Goal: Find specific page/section: Find specific page/section

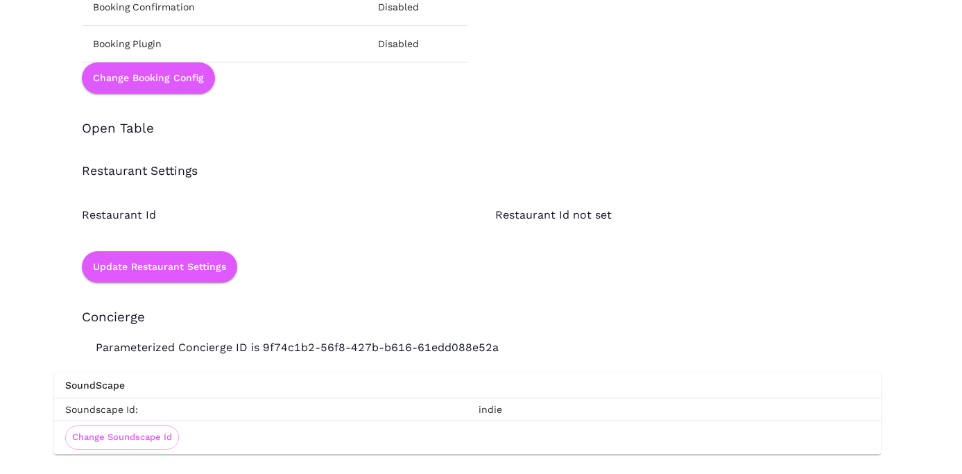
scroll to position [2026, 0]
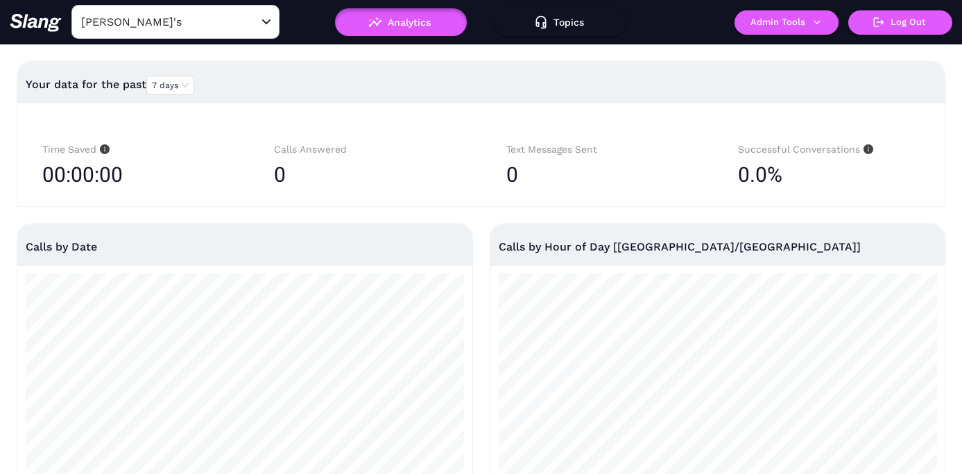
click at [188, 33] on div "[PERSON_NAME]'s ​" at bounding box center [175, 22] width 208 height 34
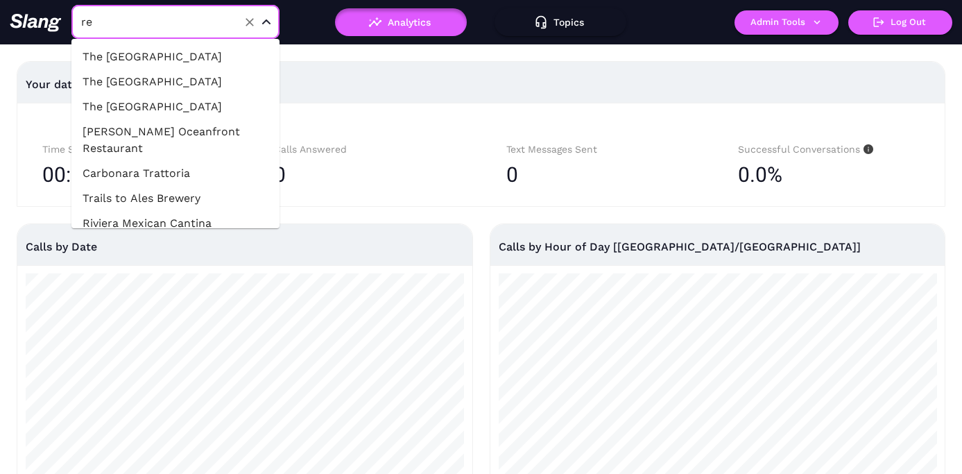
type input "ref"
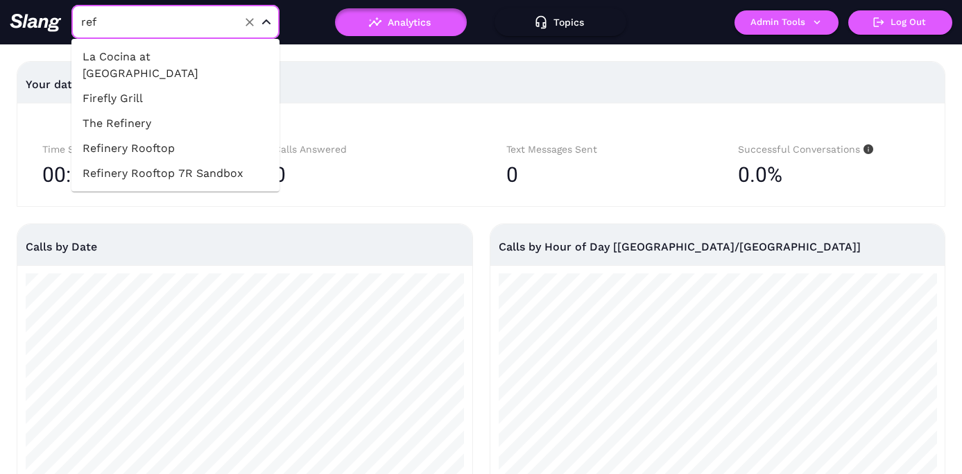
click at [165, 136] on li "Refinery Rooftop" at bounding box center [175, 148] width 208 height 25
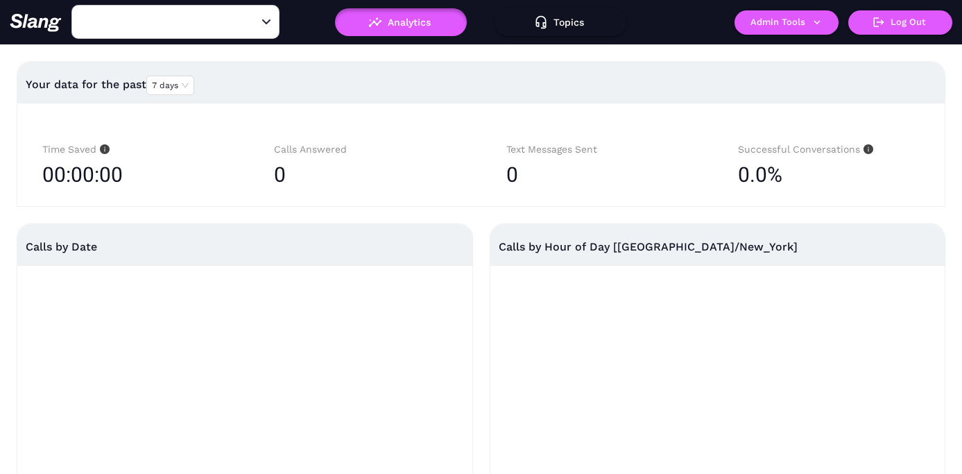
type input "Refinery Rooftop"
click at [786, 28] on button "Admin Tools" at bounding box center [787, 22] width 104 height 24
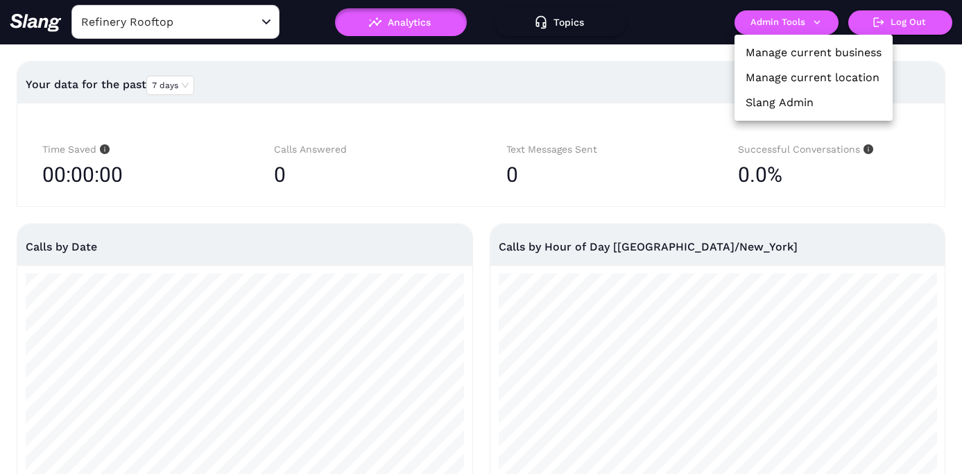
click at [784, 49] on link "Manage current business" at bounding box center [814, 52] width 136 height 17
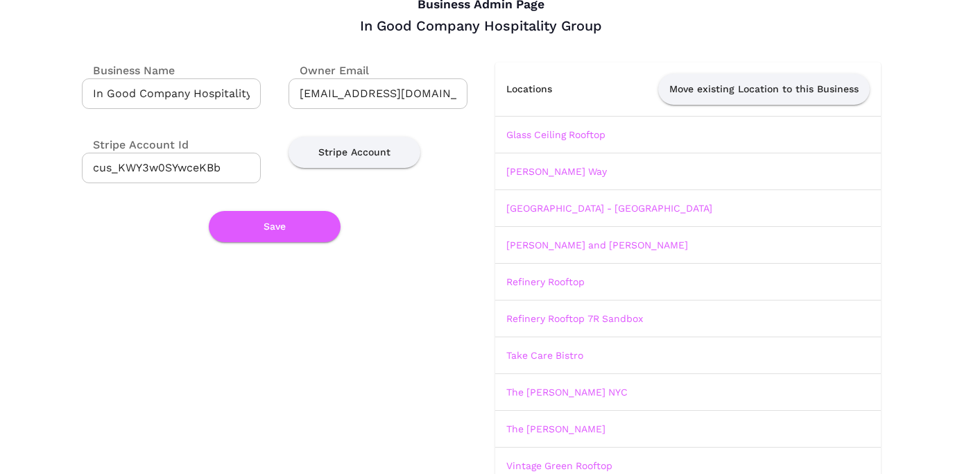
scroll to position [160, 0]
